Goal: Task Accomplishment & Management: Use online tool/utility

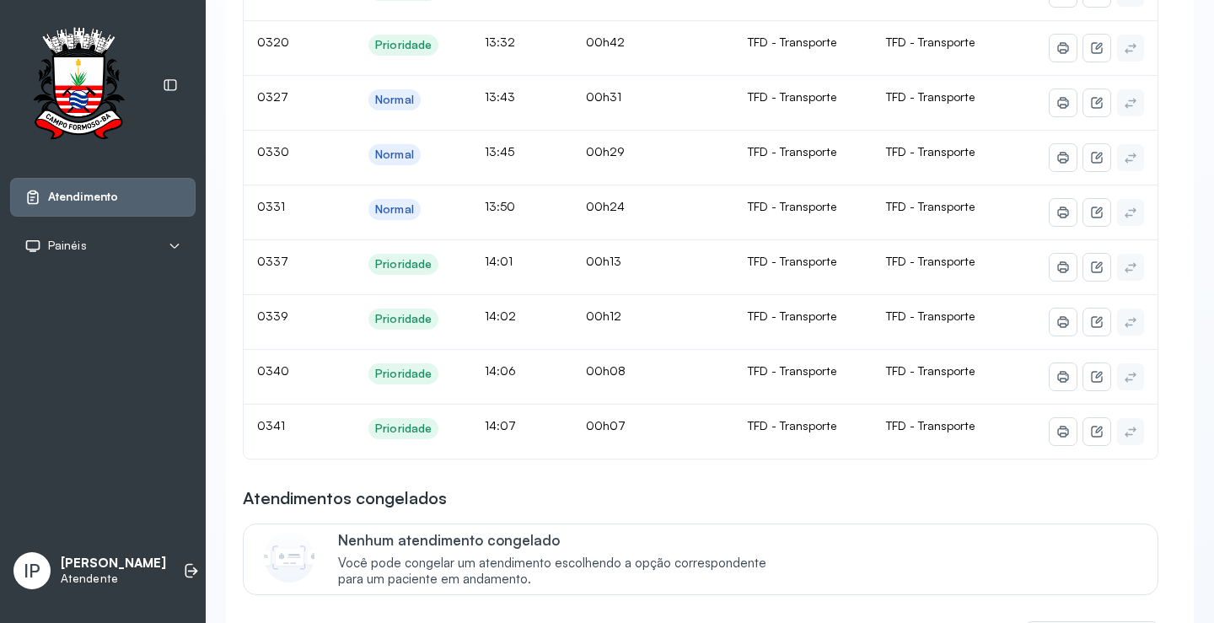
scroll to position [253, 0]
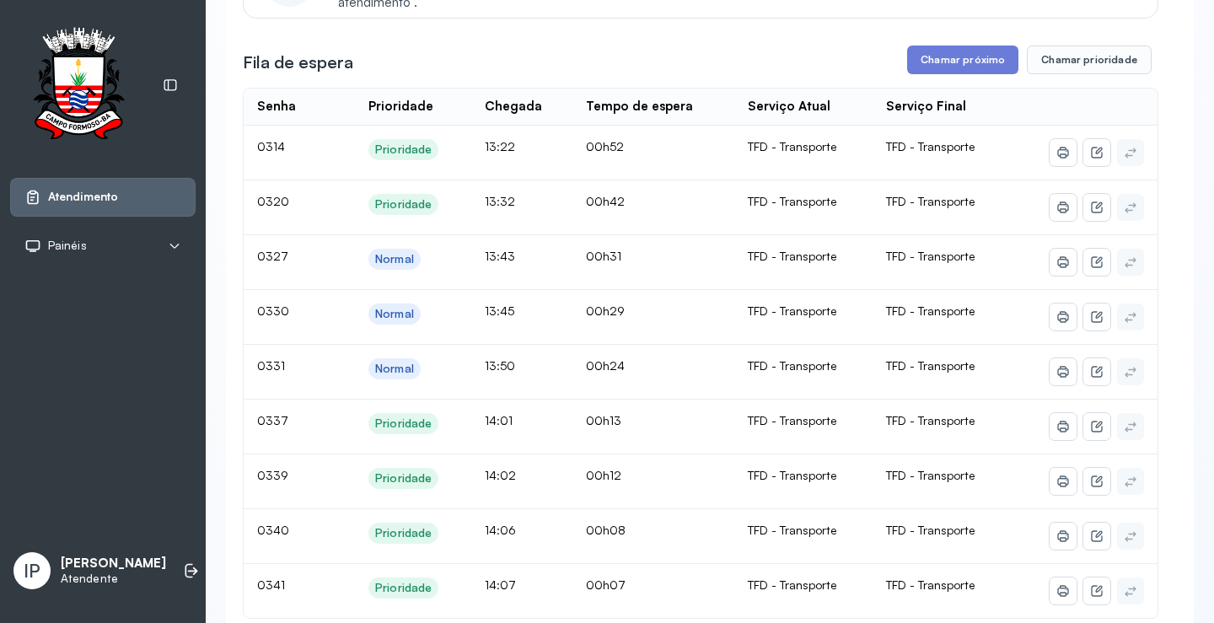
click at [955, 52] on button "Chamar próximo" at bounding box center [962, 60] width 111 height 29
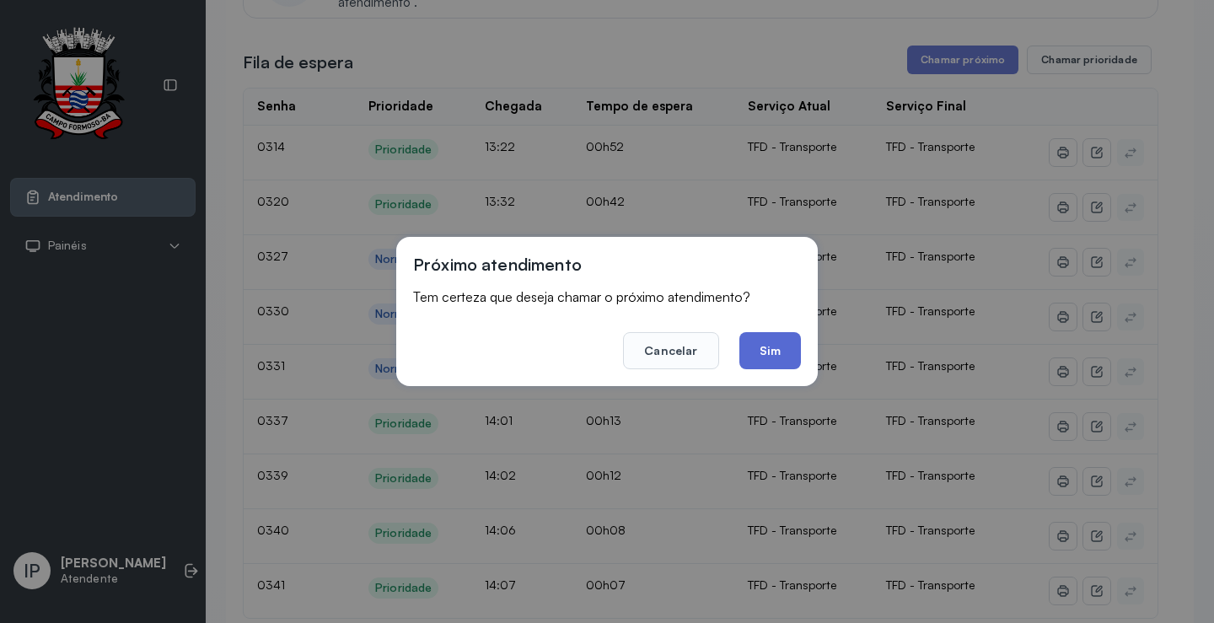
click at [792, 343] on button "Sim" at bounding box center [770, 350] width 62 height 37
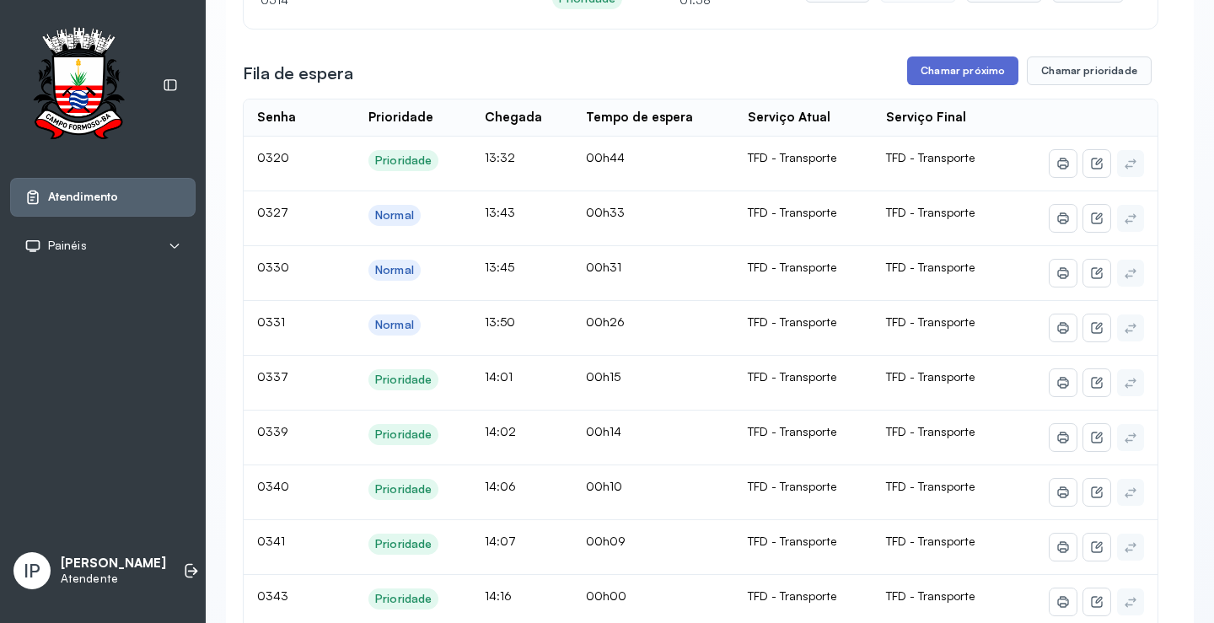
click at [969, 78] on button "Chamar próximo" at bounding box center [962, 70] width 111 height 29
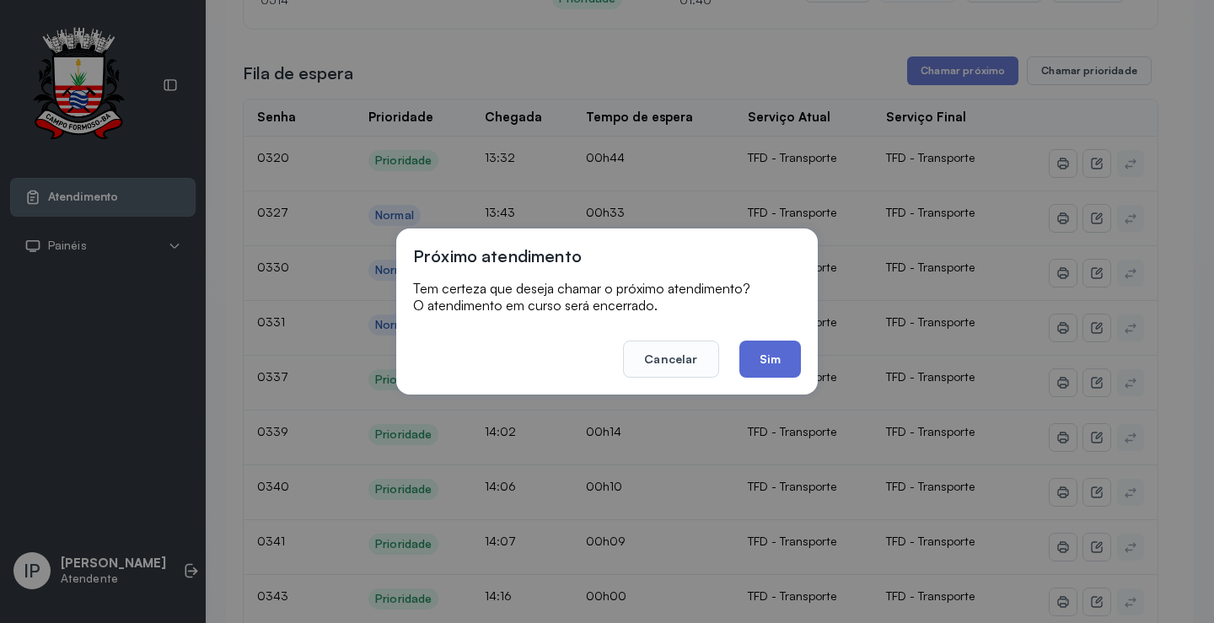
click at [785, 346] on button "Sim" at bounding box center [770, 359] width 62 height 37
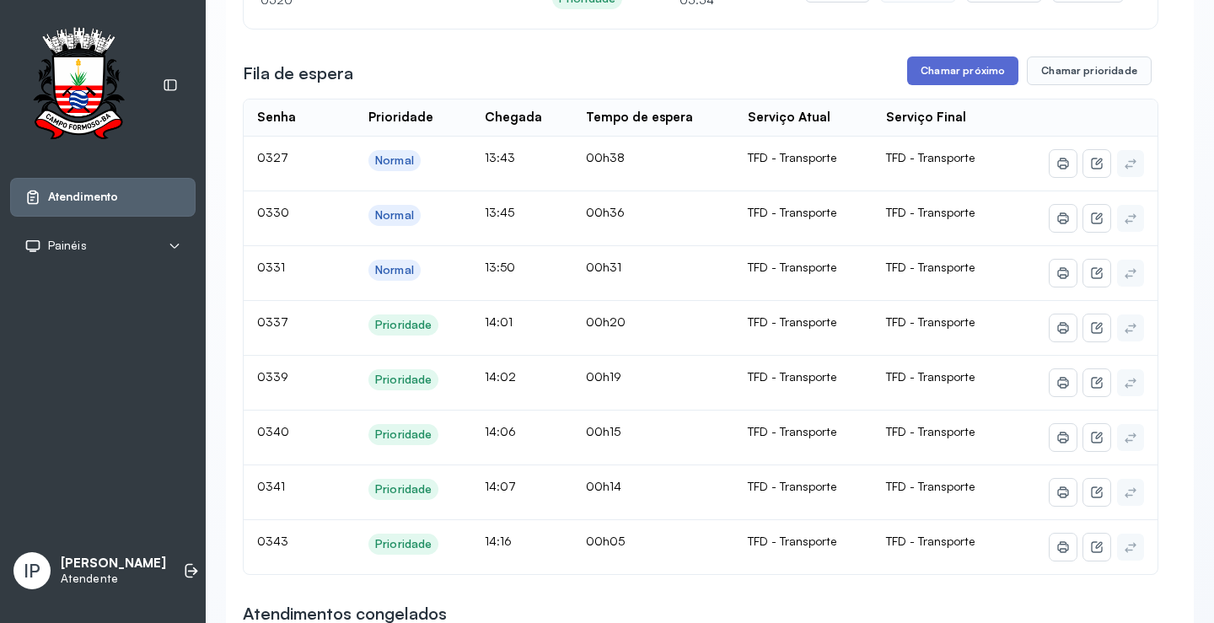
click at [961, 83] on button "Chamar próximo" at bounding box center [962, 70] width 111 height 29
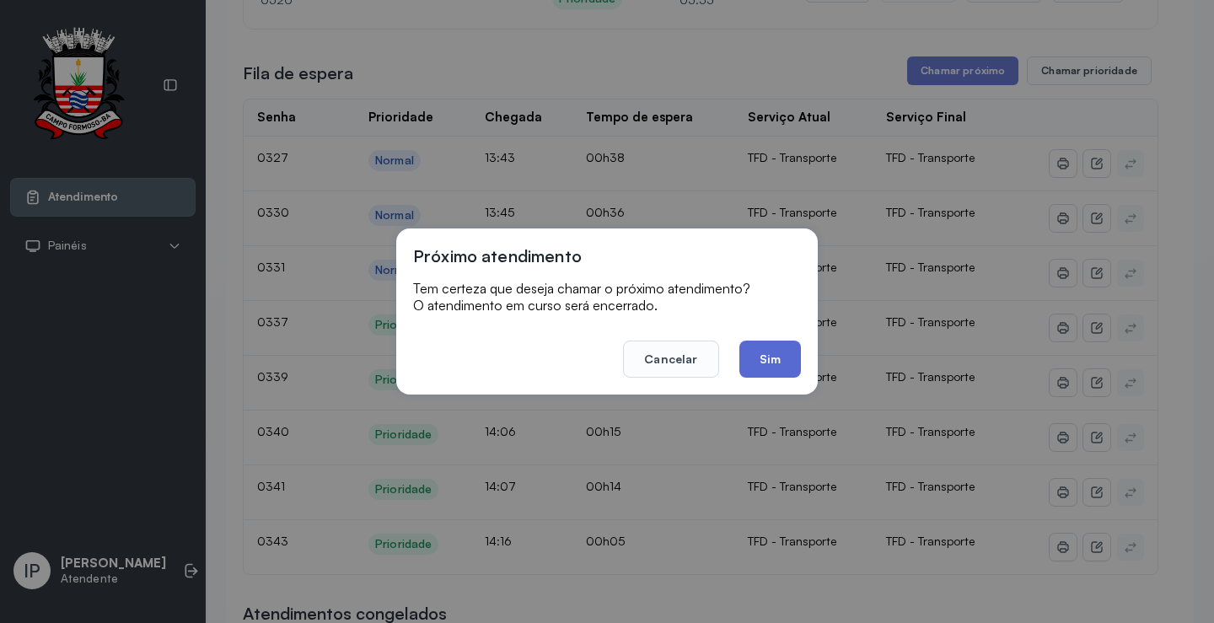
click at [755, 359] on button "Sim" at bounding box center [770, 359] width 62 height 37
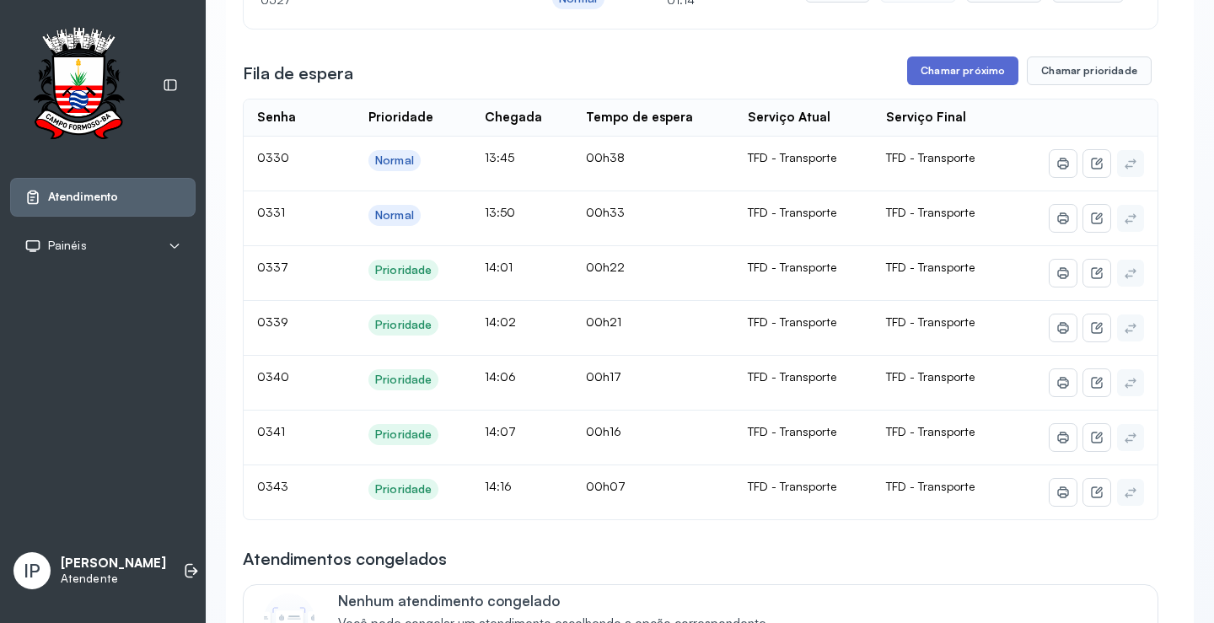
click at [953, 77] on button "Chamar próximo" at bounding box center [962, 70] width 111 height 29
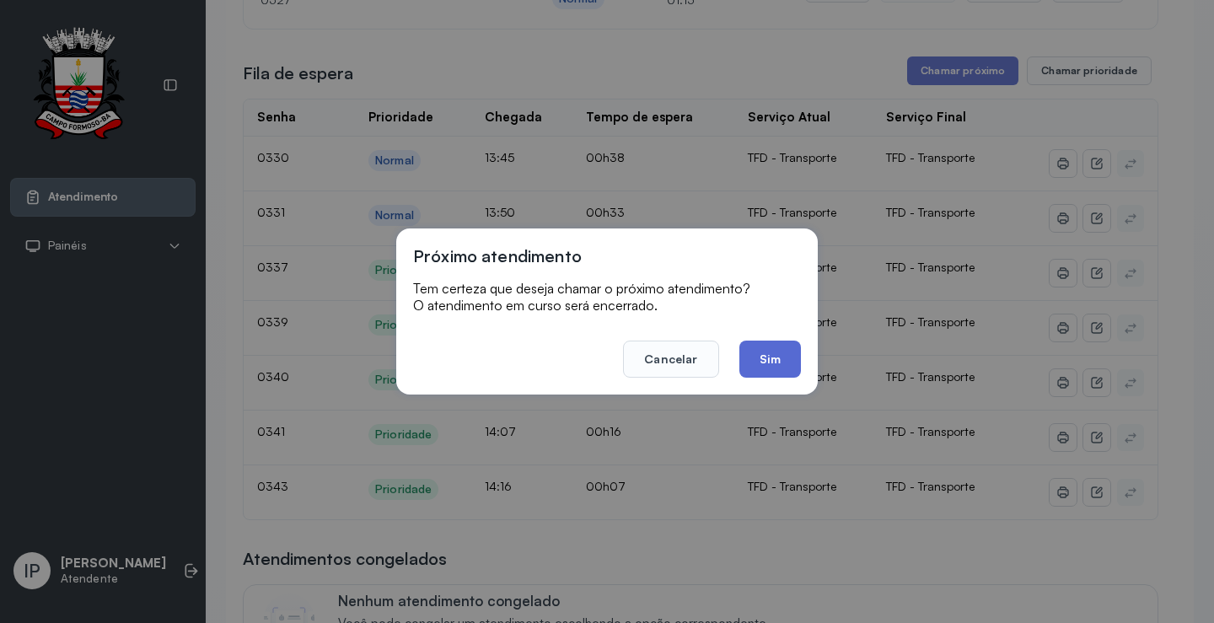
click at [754, 367] on button "Sim" at bounding box center [770, 359] width 62 height 37
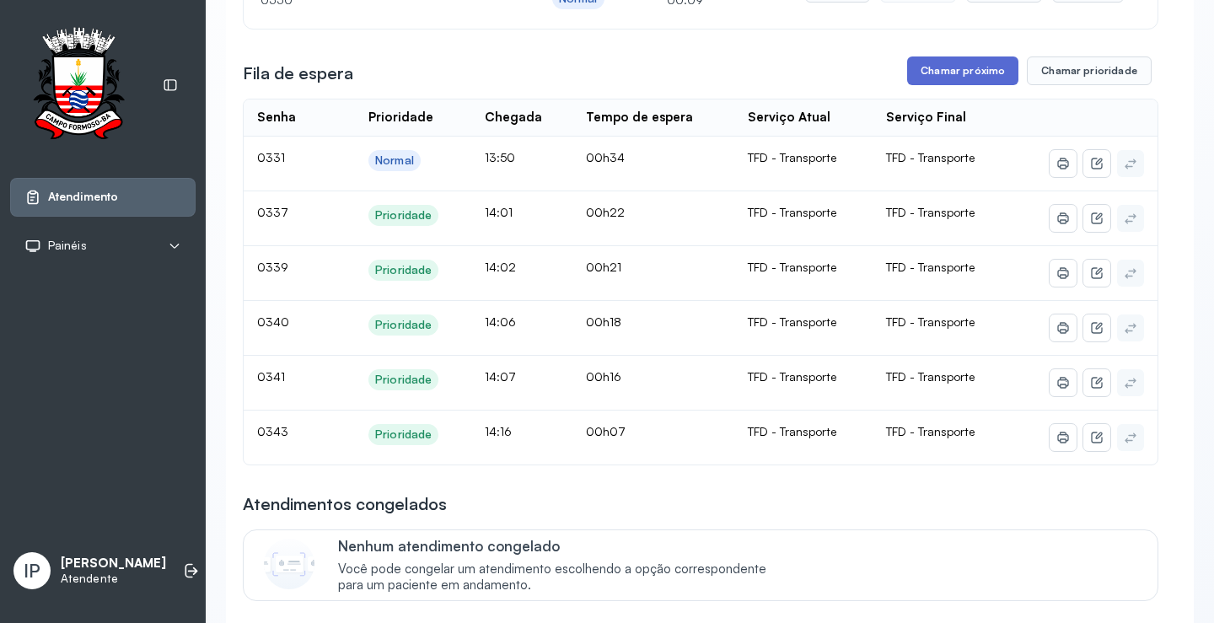
click at [939, 73] on button "Chamar próximo" at bounding box center [962, 70] width 111 height 29
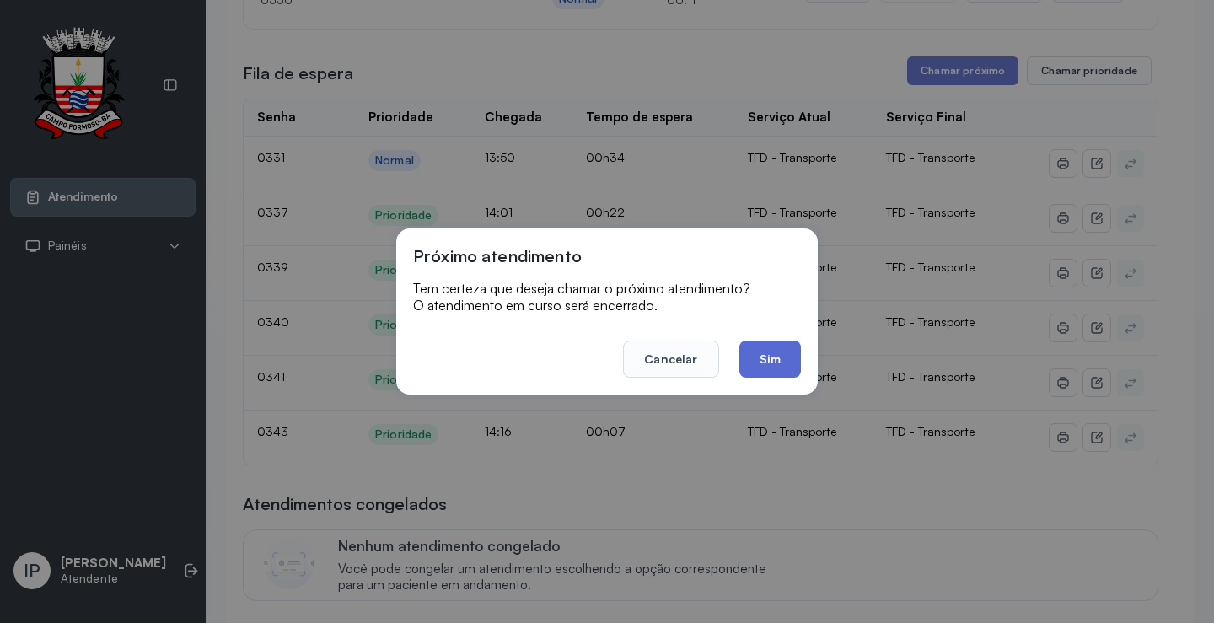
click at [748, 351] on button "Sim" at bounding box center [770, 359] width 62 height 37
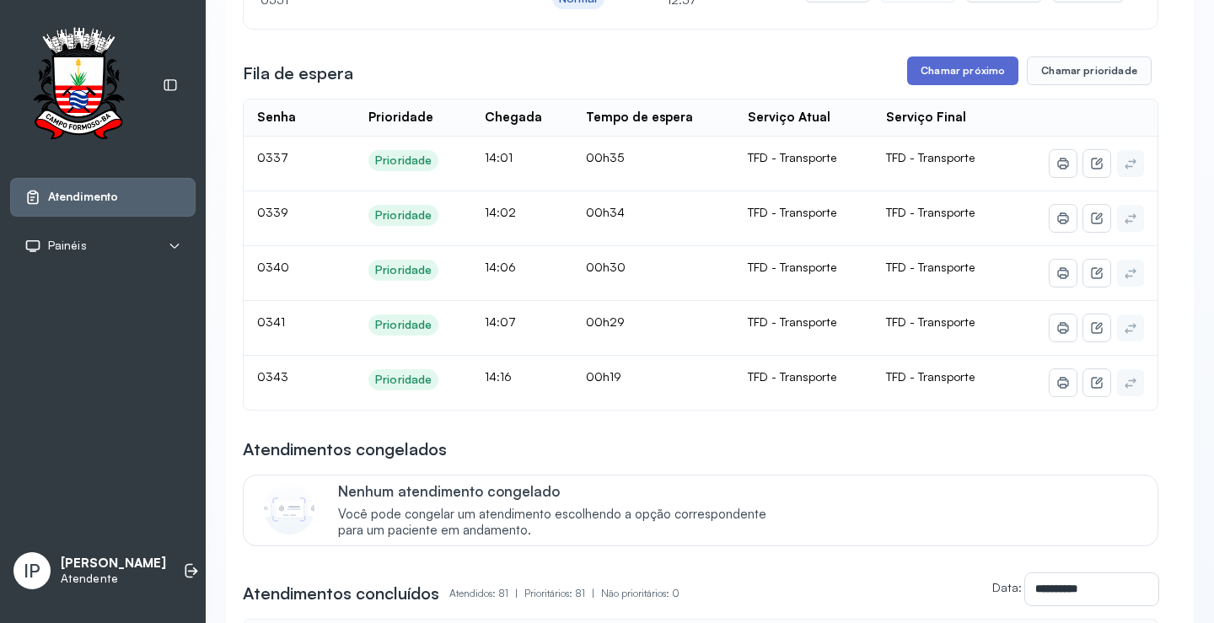
click at [948, 81] on button "Chamar próximo" at bounding box center [962, 70] width 111 height 29
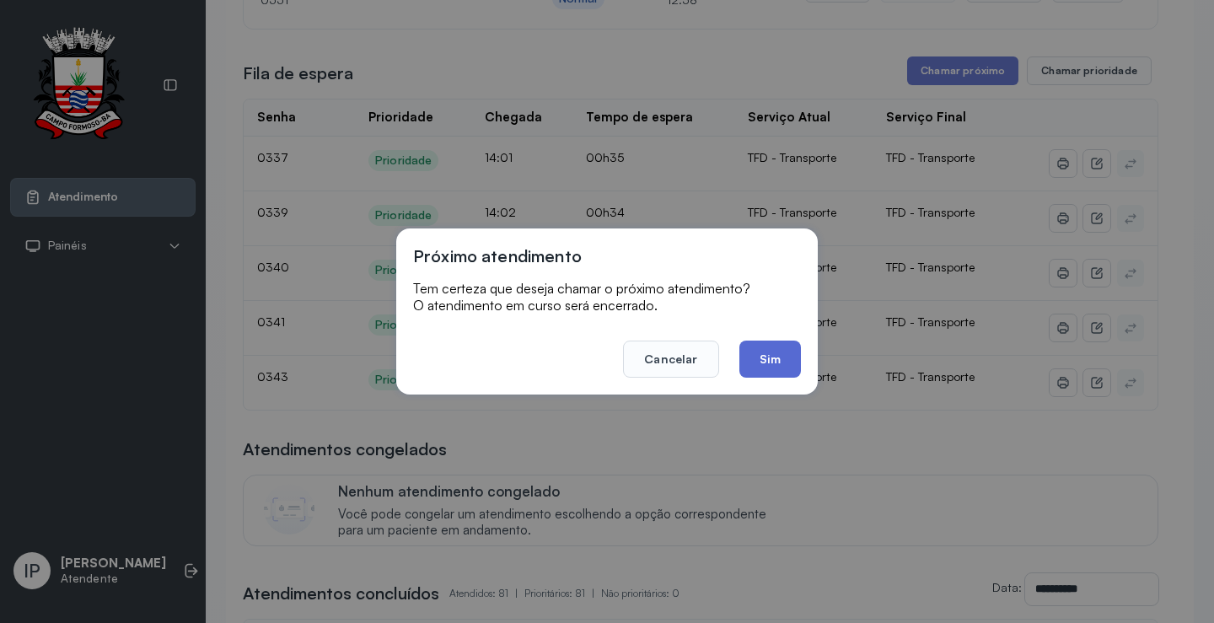
click at [748, 367] on button "Sim" at bounding box center [770, 359] width 62 height 37
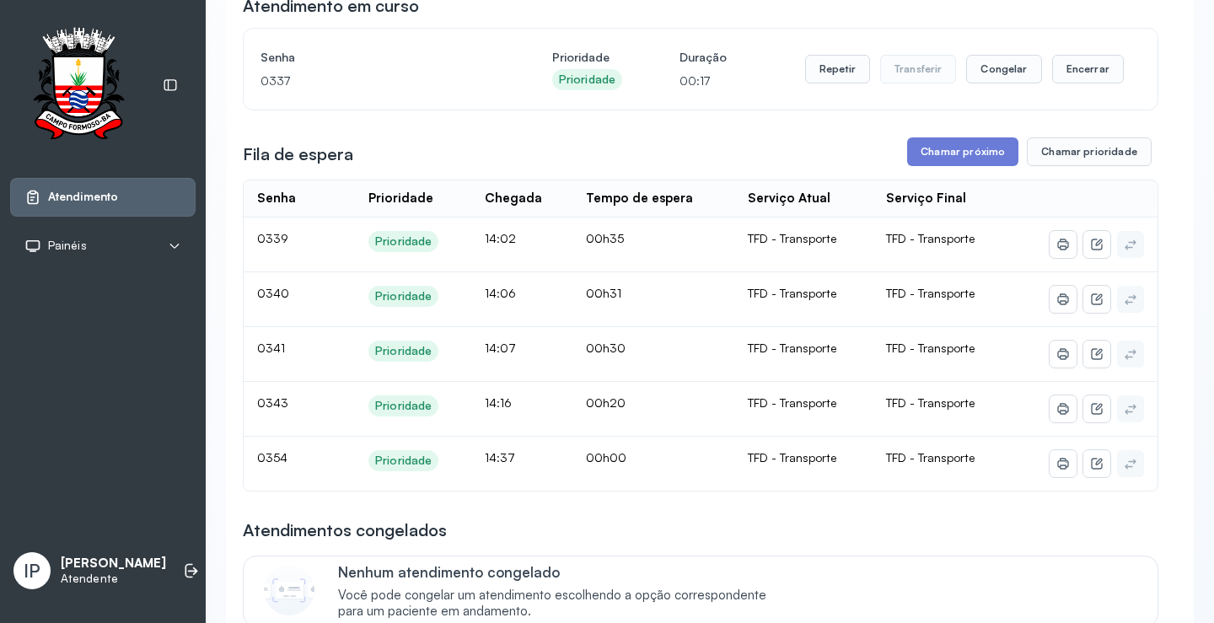
scroll to position [169, 0]
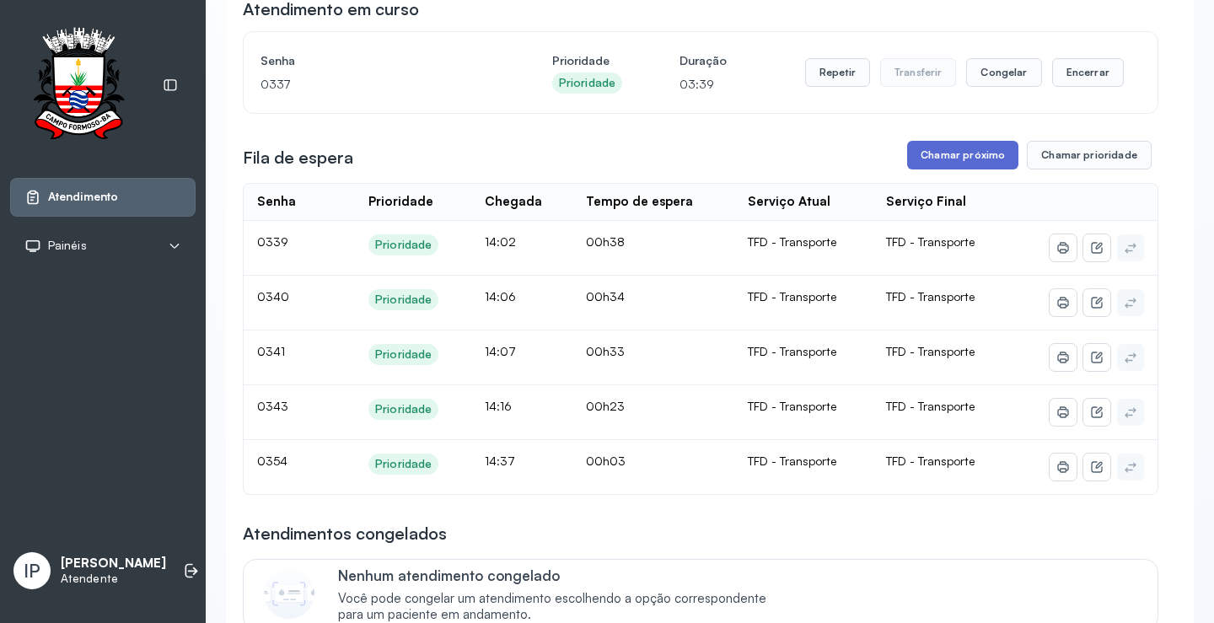
click at [945, 158] on button "Chamar próximo" at bounding box center [962, 155] width 111 height 29
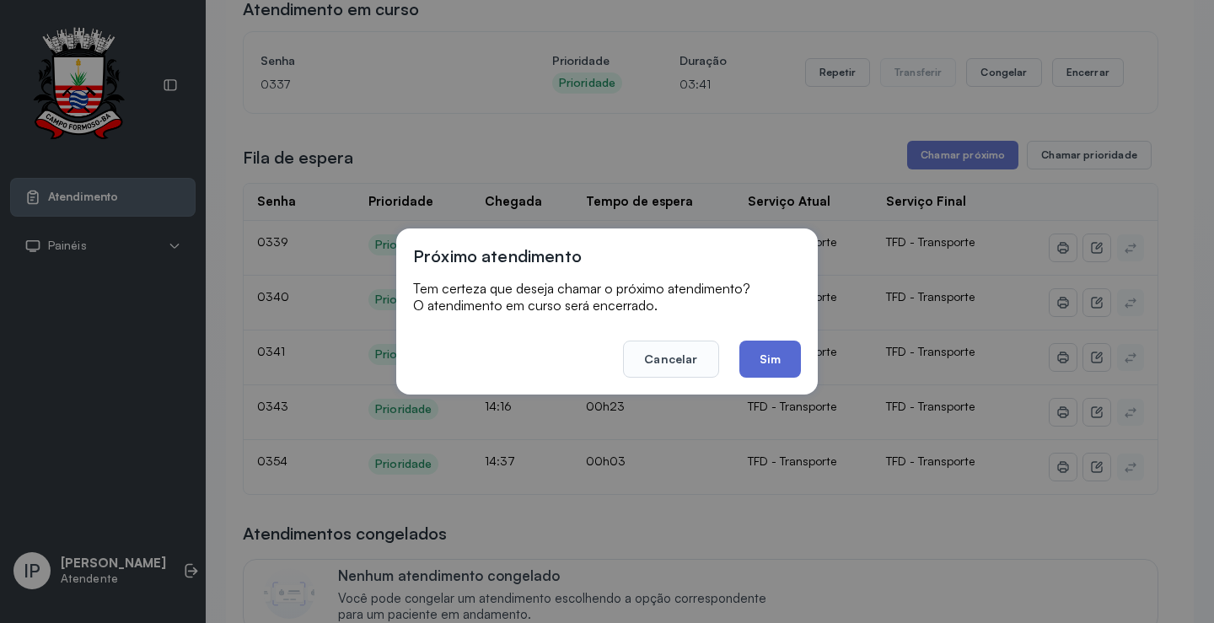
click at [785, 348] on button "Sim" at bounding box center [770, 359] width 62 height 37
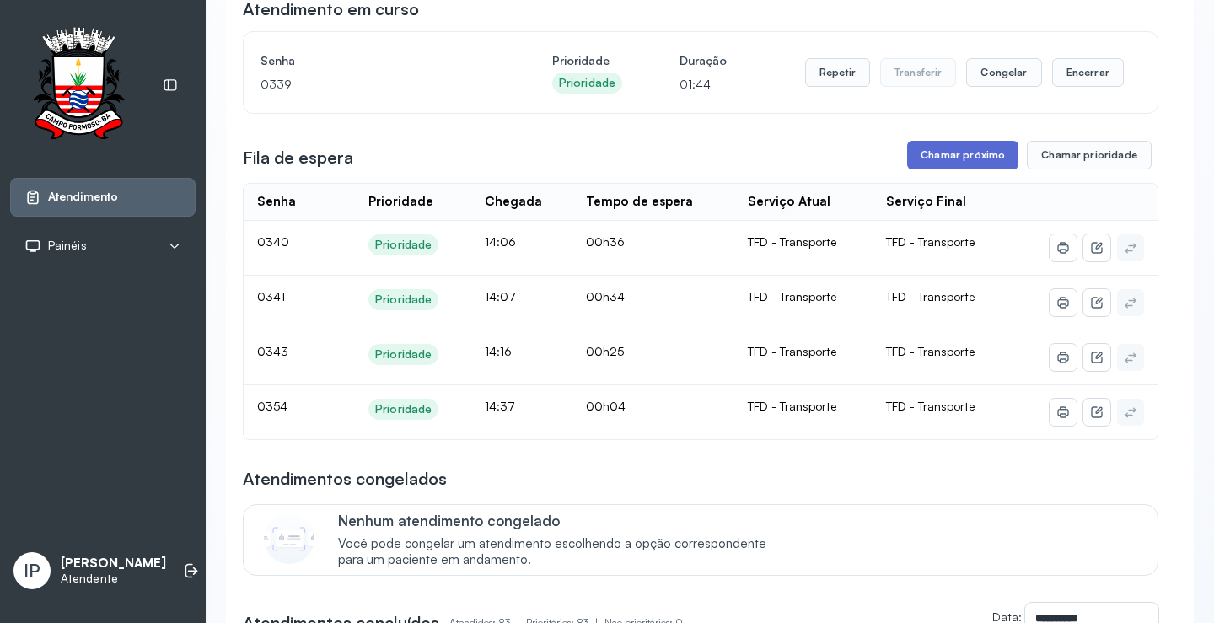
click at [932, 147] on button "Chamar próximo" at bounding box center [962, 155] width 111 height 29
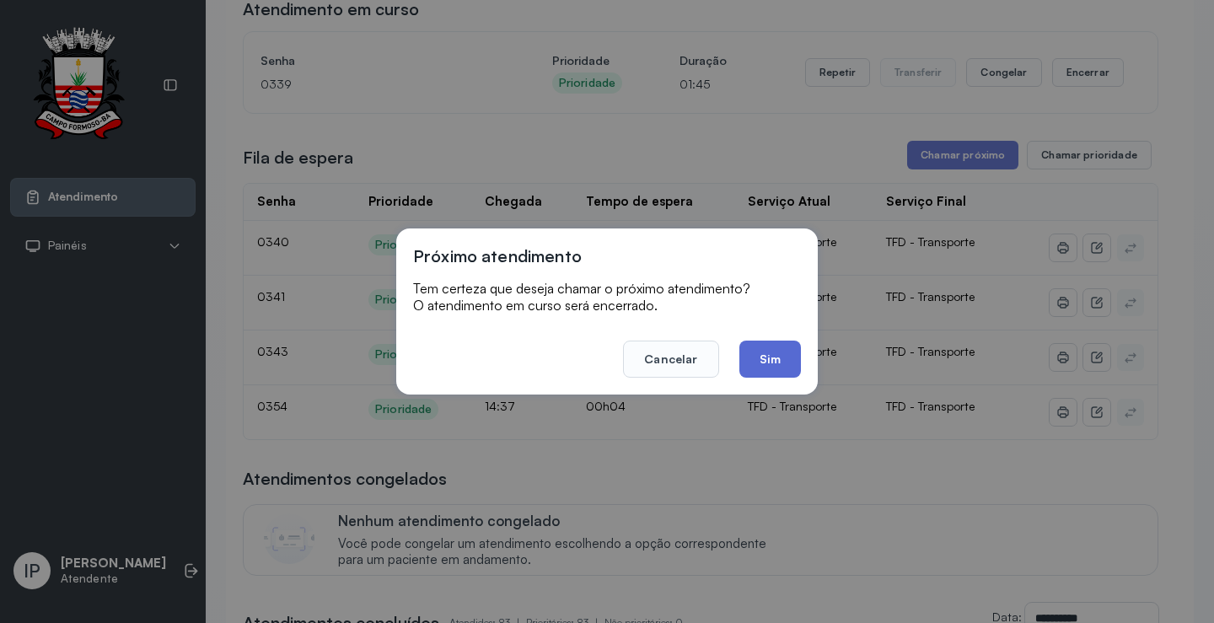
click at [754, 368] on button "Sim" at bounding box center [770, 359] width 62 height 37
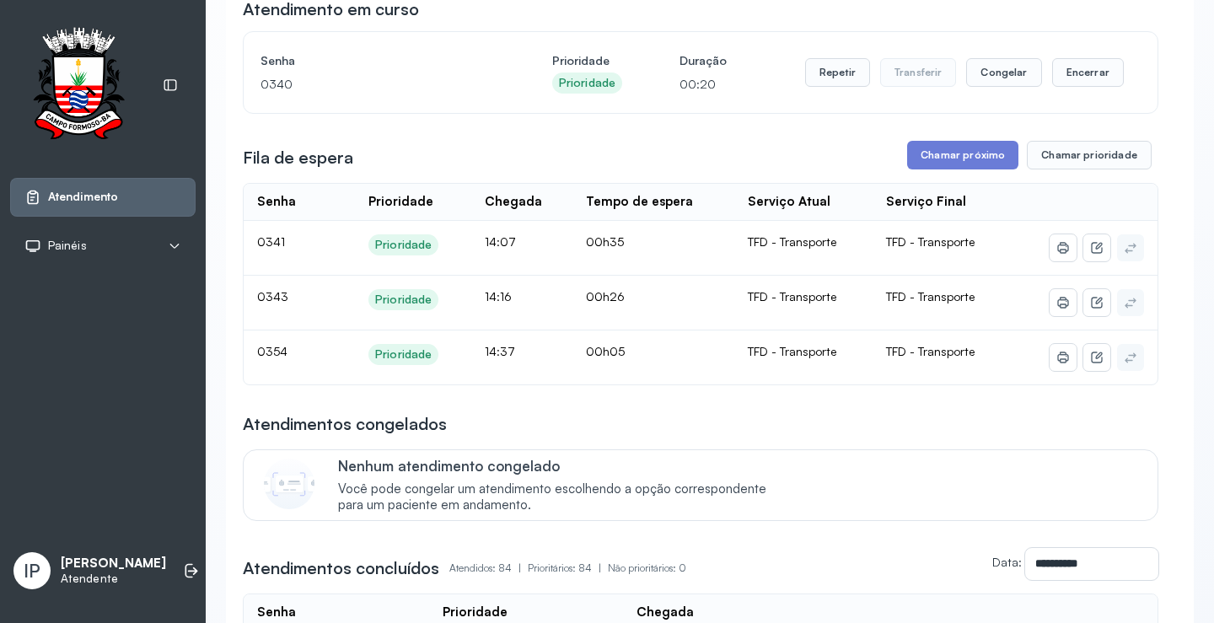
scroll to position [0, 0]
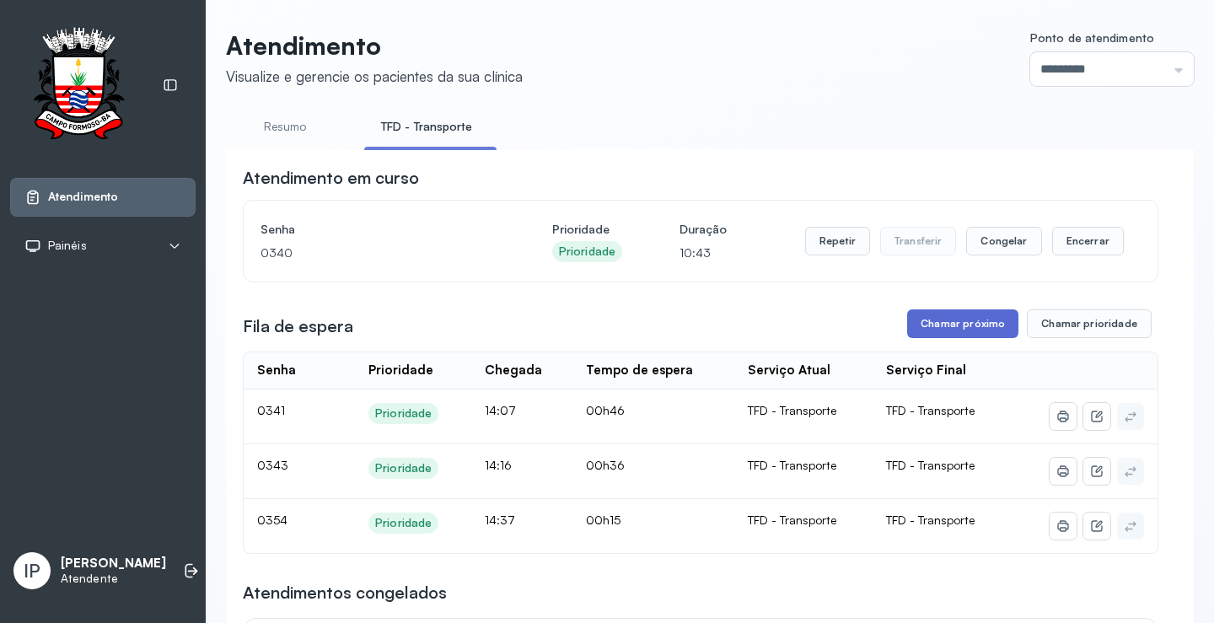
click at [928, 331] on button "Chamar próximo" at bounding box center [962, 323] width 111 height 29
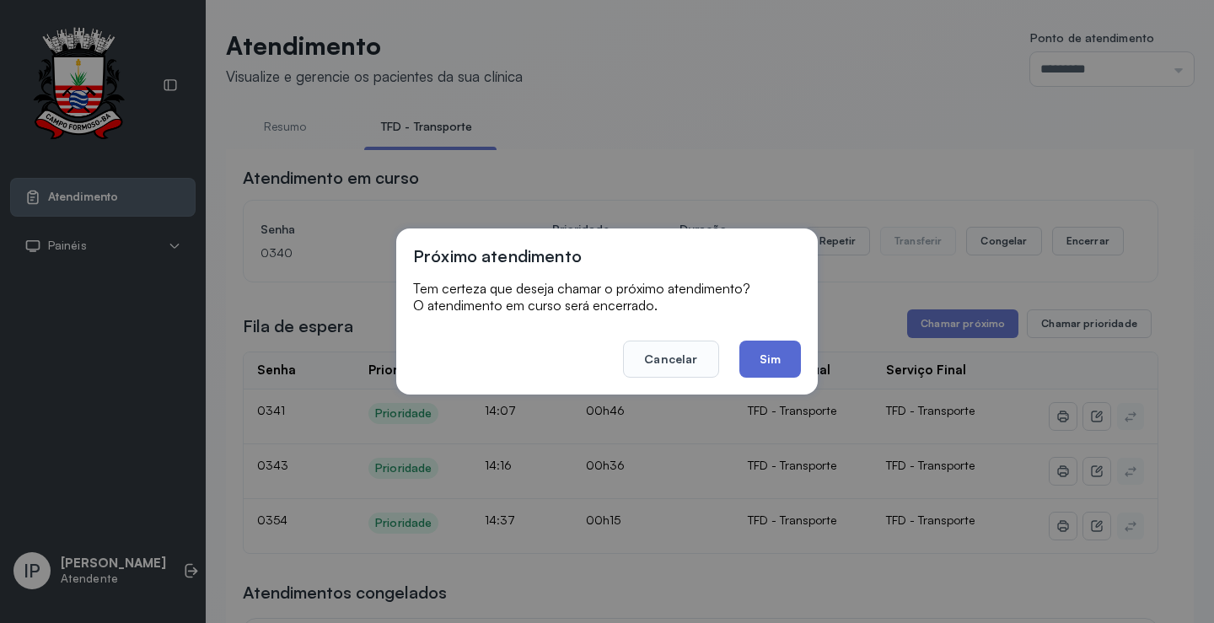
click at [751, 357] on button "Sim" at bounding box center [770, 359] width 62 height 37
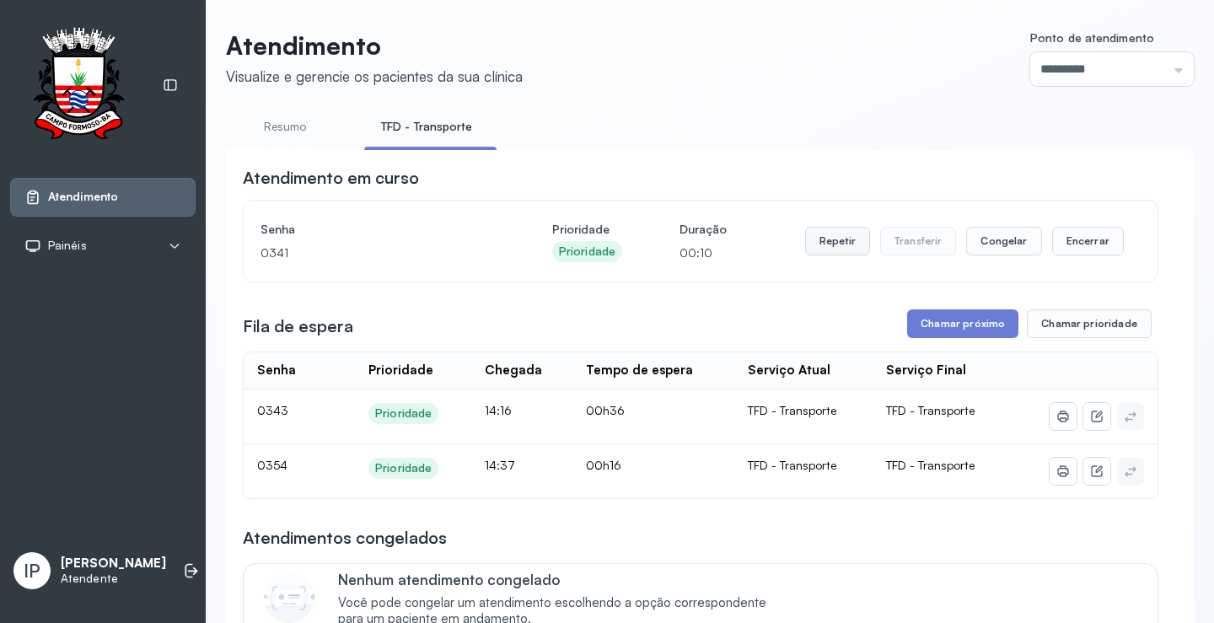
click at [841, 239] on button "Repetir" at bounding box center [837, 241] width 65 height 29
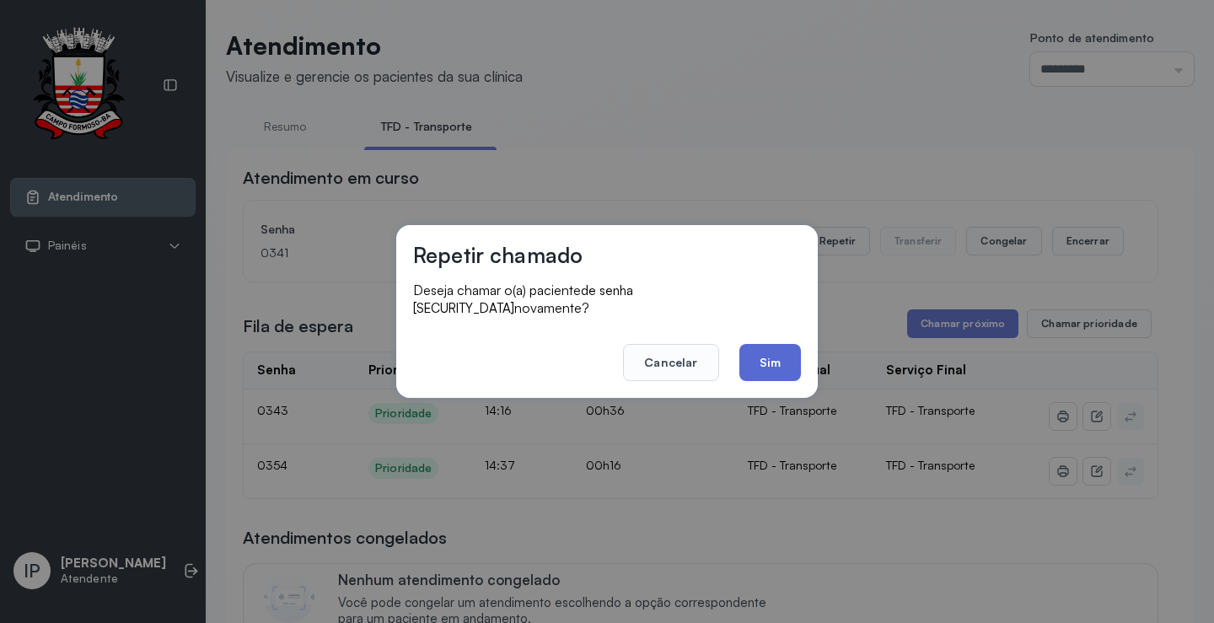
click at [769, 354] on button "Sim" at bounding box center [770, 362] width 62 height 37
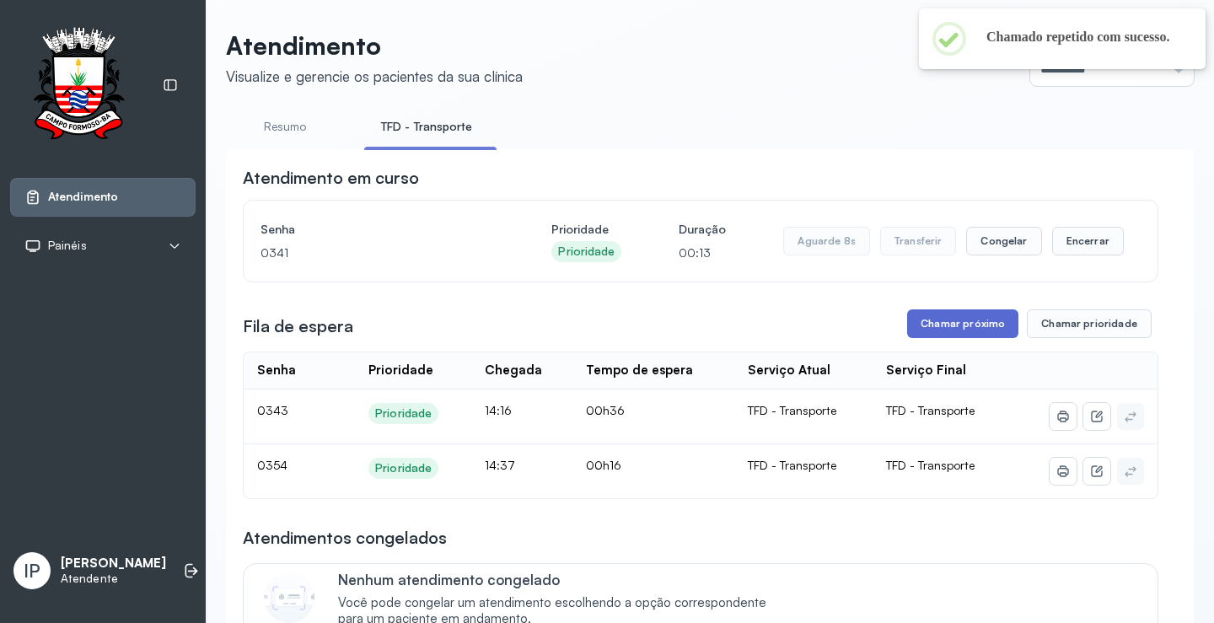
click at [948, 325] on button "Chamar próximo" at bounding box center [962, 323] width 111 height 29
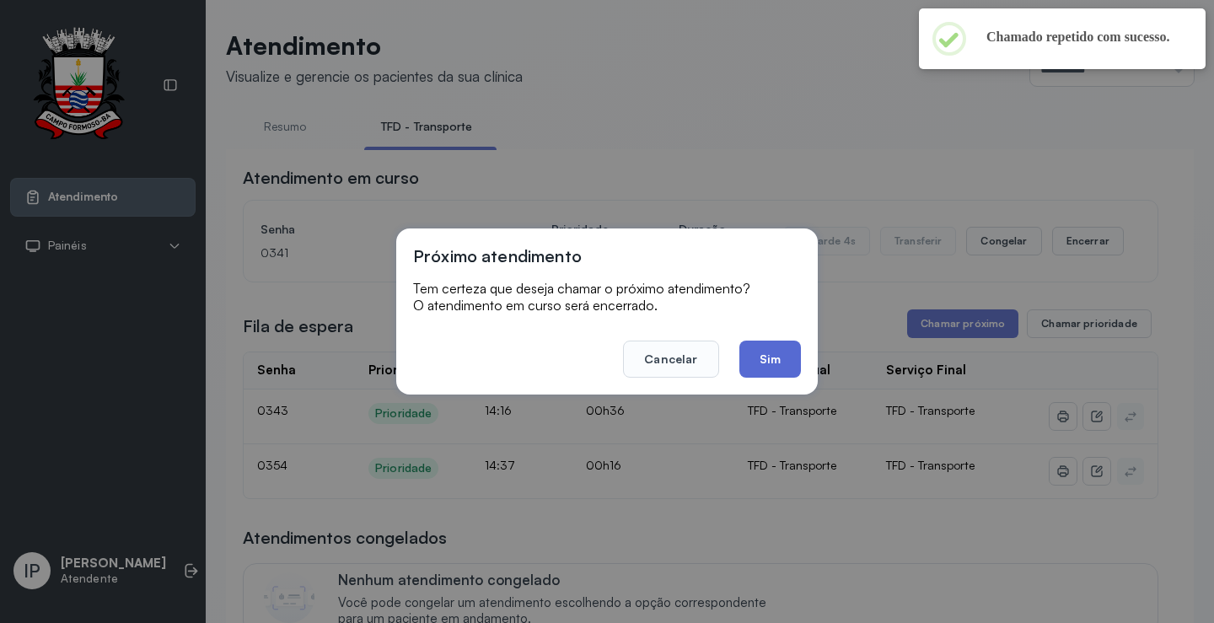
click at [774, 368] on button "Sim" at bounding box center [770, 359] width 62 height 37
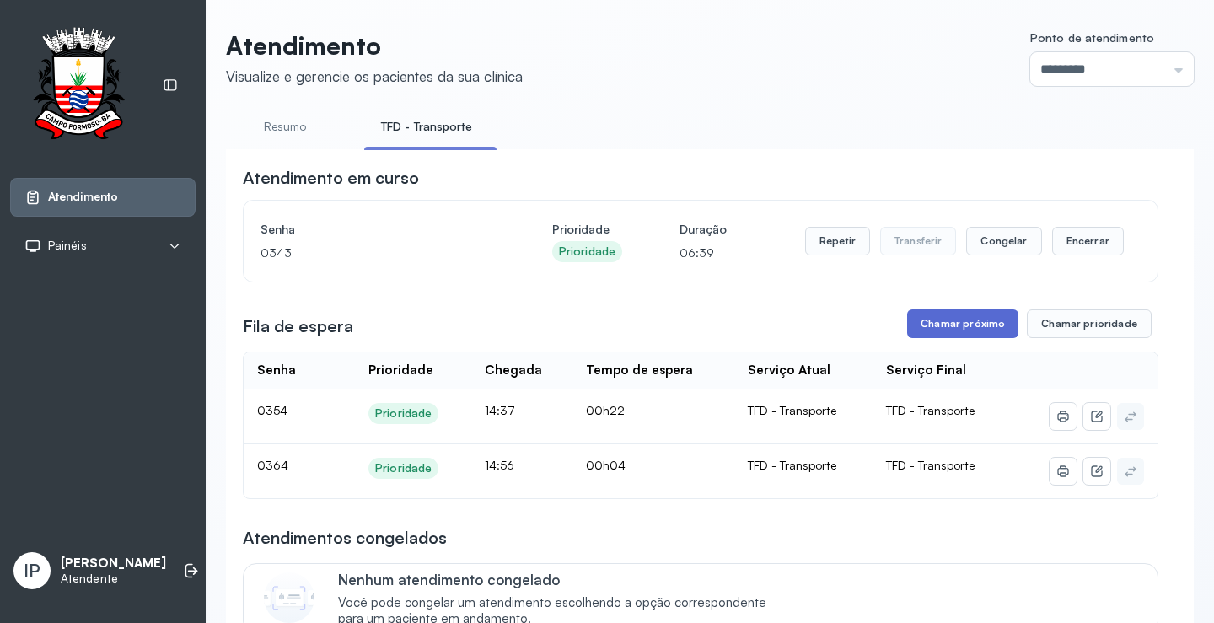
click at [923, 328] on button "Chamar próximo" at bounding box center [962, 323] width 111 height 29
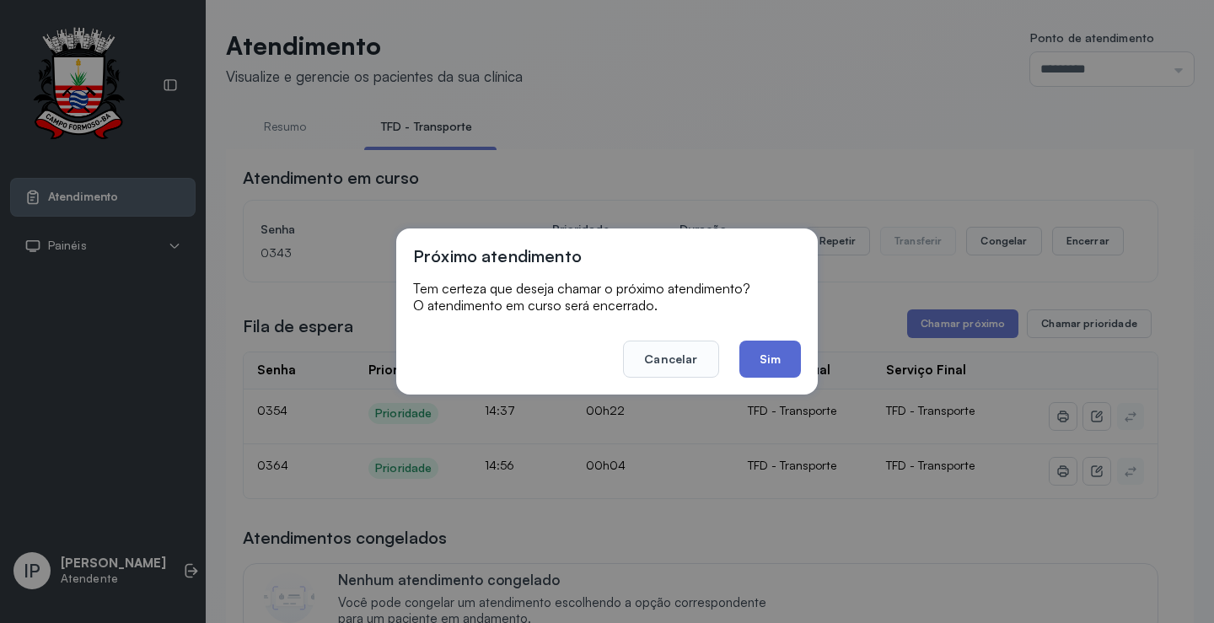
click at [764, 352] on button "Sim" at bounding box center [770, 359] width 62 height 37
